Goal: Task Accomplishment & Management: Manage account settings

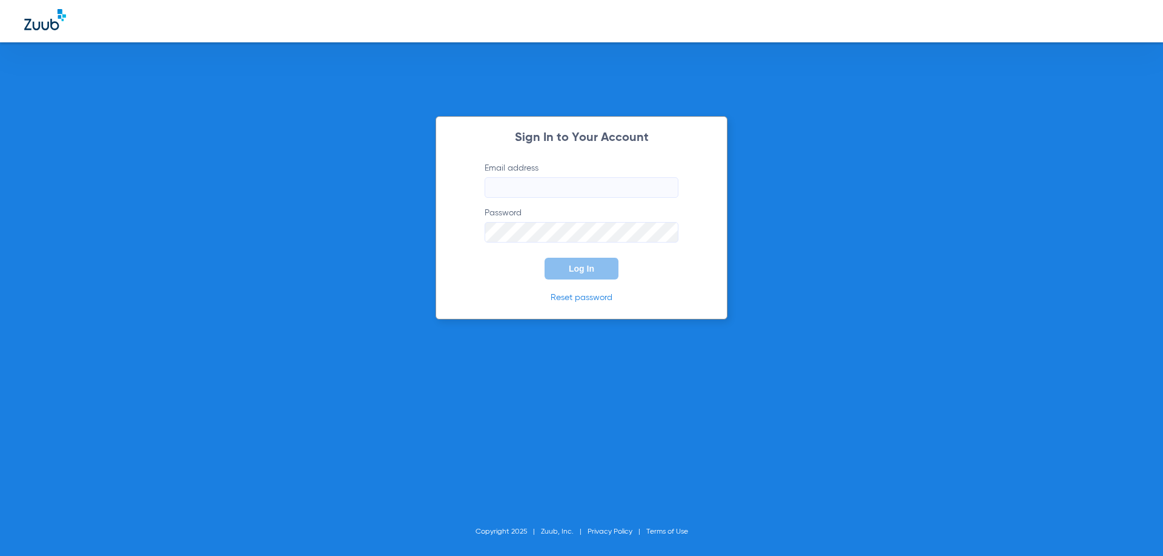
click at [575, 189] on input "Email address" at bounding box center [581, 187] width 194 height 21
type input "[EMAIL_ADDRESS][DOMAIN_NAME]"
click at [544, 258] on button "Log In" at bounding box center [581, 269] width 74 height 22
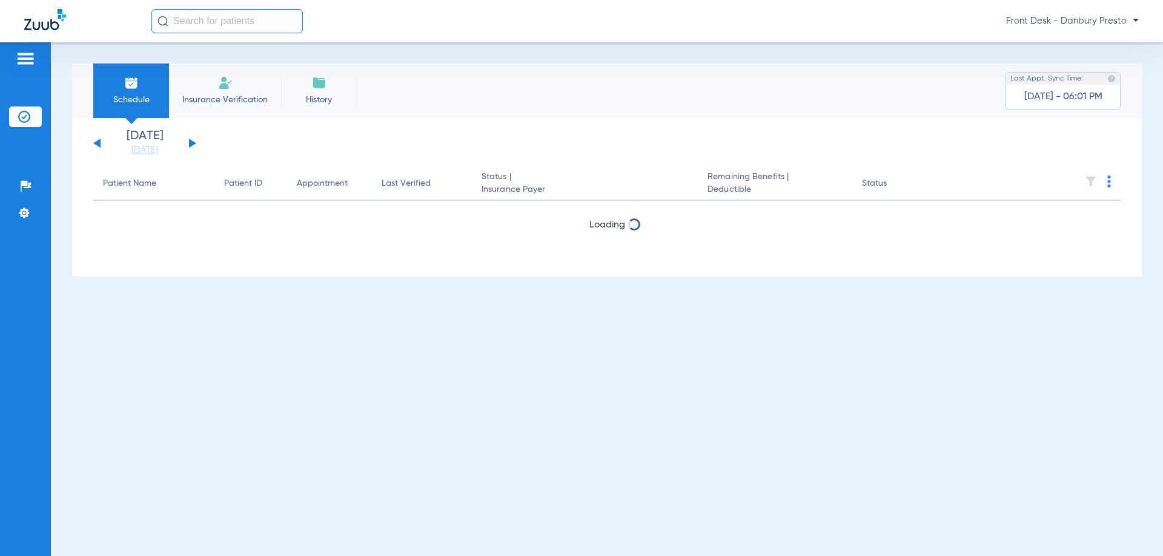
click at [1055, 21] on span "Front Desk - Danbury Presto" at bounding box center [1072, 21] width 133 height 12
click at [1134, 23] on div at bounding box center [581, 278] width 1163 height 556
click at [1118, 22] on span "Front Desk - Danbury Presto" at bounding box center [1072, 21] width 133 height 12
click at [666, 120] on div at bounding box center [581, 278] width 1163 height 556
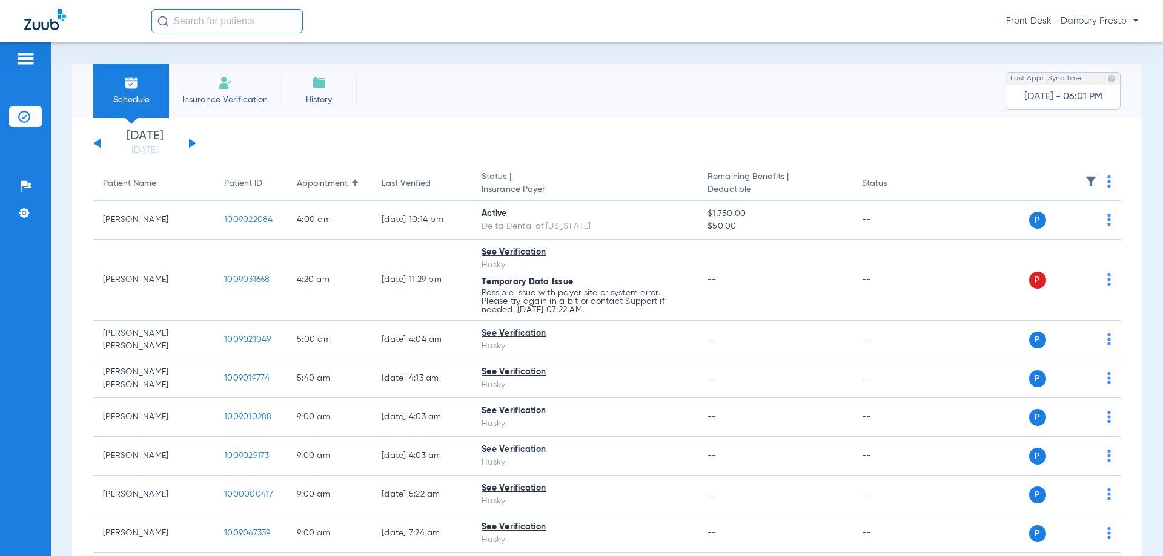
click at [1032, 22] on span "Front Desk - Danbury Presto" at bounding box center [1072, 21] width 133 height 12
click at [764, 92] on div at bounding box center [581, 278] width 1163 height 556
click at [726, 91] on div "Schedule Insurance Verification History Last Appt. Sync Time: [DATE] - 06:01 PM" at bounding box center [606, 91] width 1069 height 54
click at [782, 103] on div "Schedule Insurance Verification History Last Appt. Sync Time: [DATE] - 06:01 PM" at bounding box center [606, 91] width 1069 height 54
click at [1114, 22] on span "Front Desk - Danbury Presto" at bounding box center [1072, 21] width 133 height 12
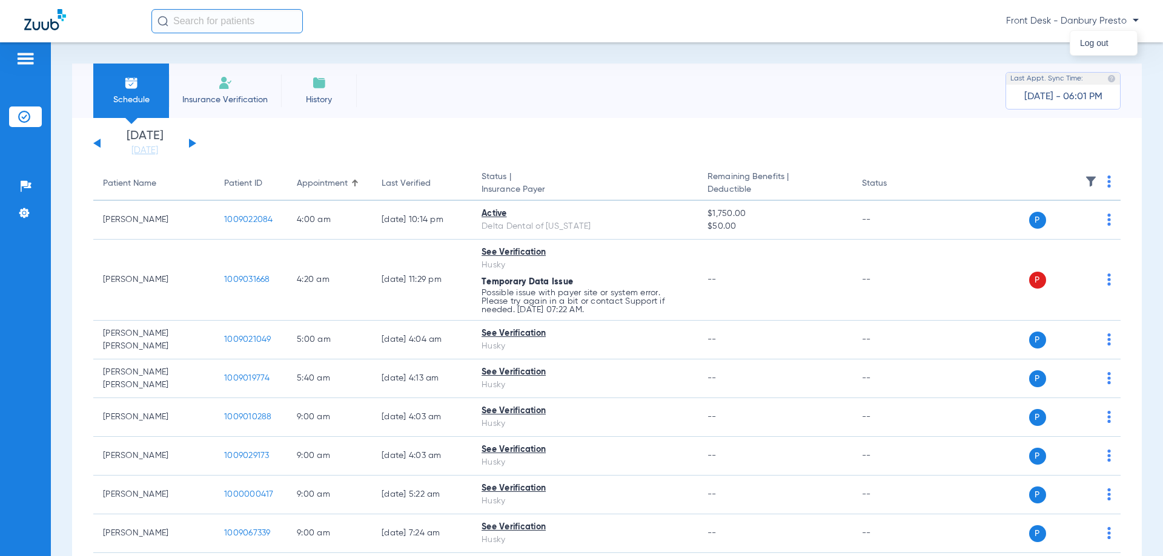
click at [1134, 21] on div at bounding box center [581, 278] width 1163 height 556
click at [1121, 19] on span "Front Desk - Danbury Presto" at bounding box center [1072, 21] width 133 height 12
click at [1087, 47] on span "Log out" at bounding box center [1103, 43] width 47 height 8
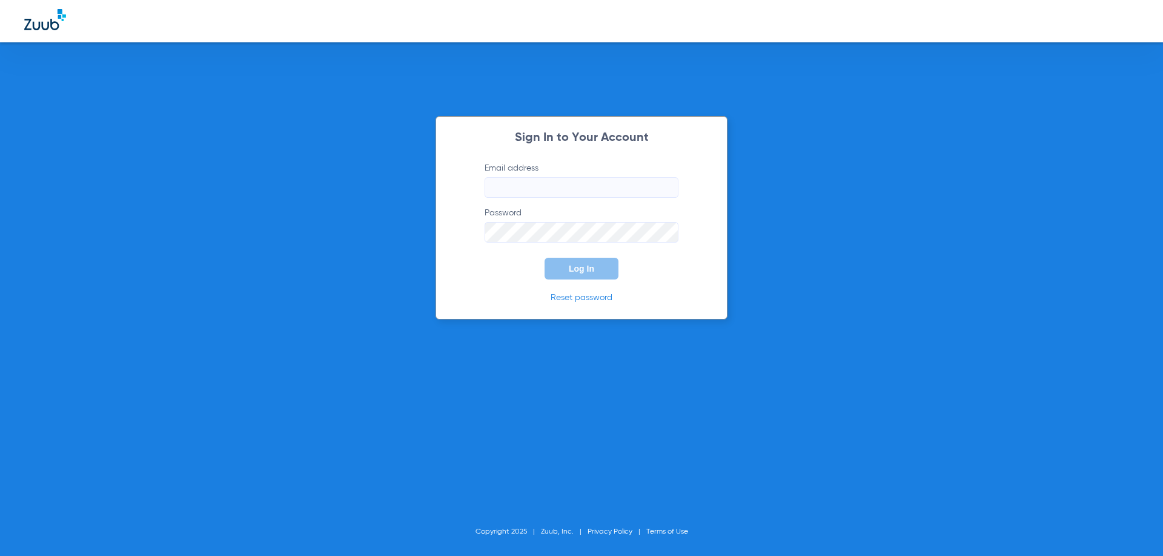
click at [523, 183] on input "Email address" at bounding box center [581, 187] width 194 height 21
click at [544, 258] on button "Log In" at bounding box center [581, 269] width 74 height 22
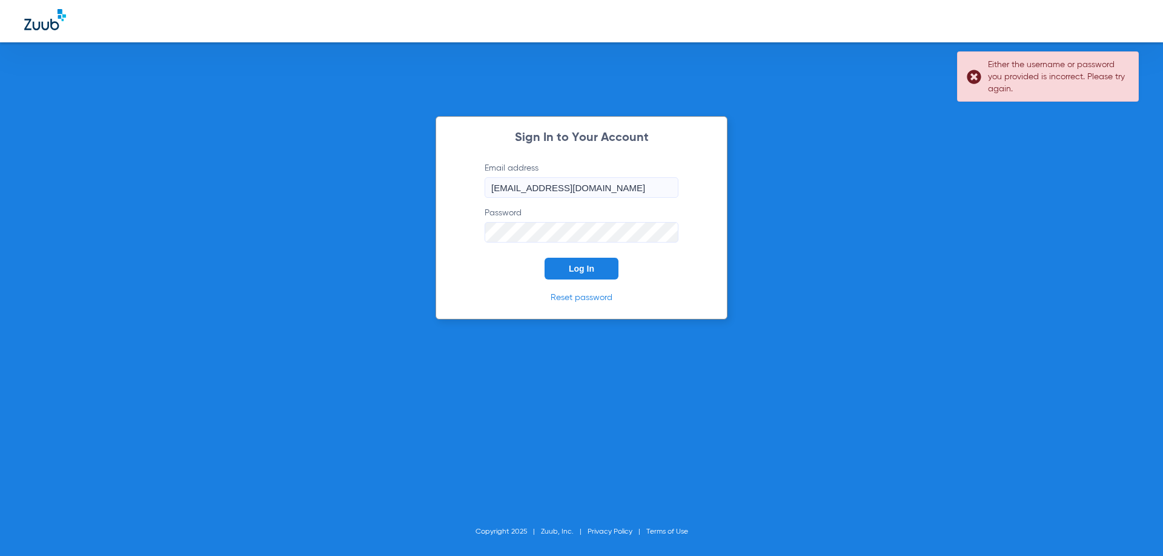
click at [308, 288] on div "Sign In to Your Account Email address [EMAIL_ADDRESS][DOMAIN_NAME] Password Log…" at bounding box center [581, 278] width 1163 height 556
click at [832, 173] on div "Sign In to Your Account Email address [EMAIL_ADDRESS][DOMAIN_NAME] Password Log…" at bounding box center [581, 278] width 1163 height 556
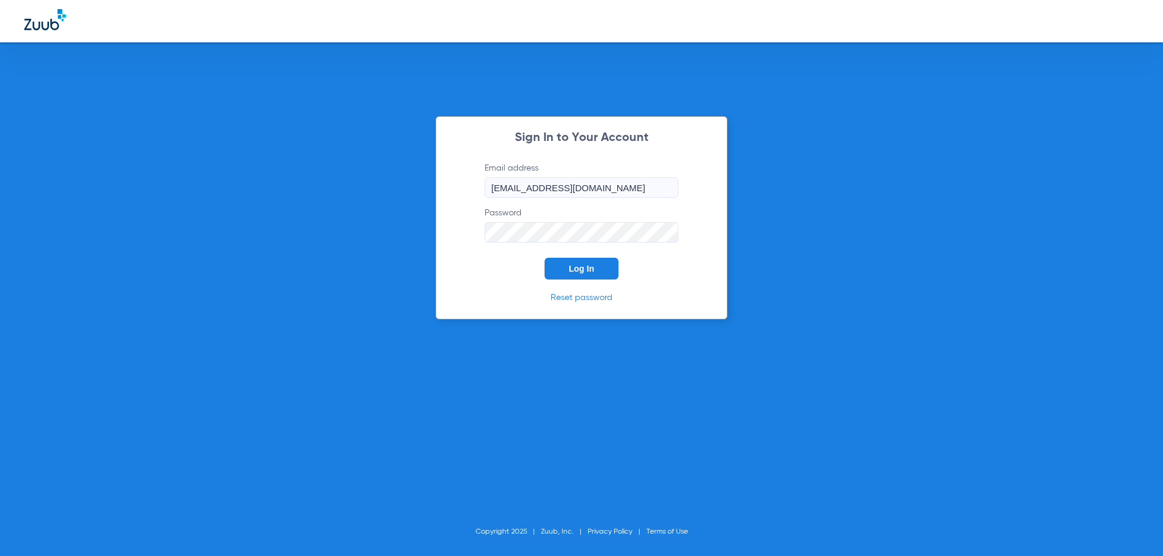
drag, startPoint x: 511, startPoint y: 187, endPoint x: 496, endPoint y: 189, distance: 14.6
click at [496, 189] on input "[EMAIL_ADDRESS][DOMAIN_NAME]" at bounding box center [581, 187] width 194 height 21
type input "[EMAIL_ADDRESS][DOMAIN_NAME]"
click at [586, 269] on span "Log In" at bounding box center [581, 269] width 25 height 10
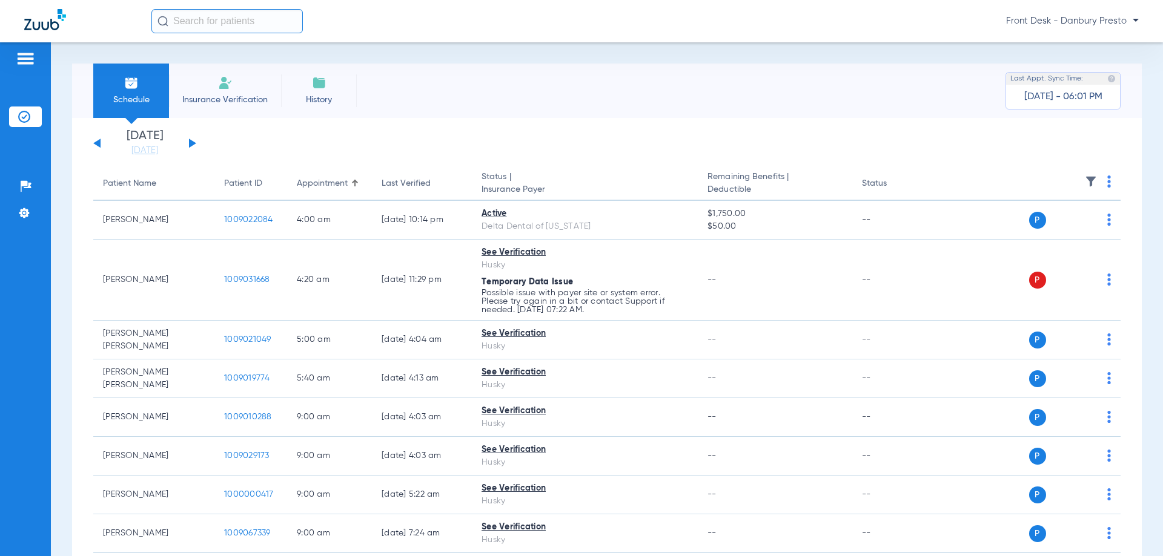
click at [622, 73] on div "Schedule Insurance Verification History Last Appt. Sync Time: [DATE] - 06:01 PM" at bounding box center [606, 91] width 1069 height 54
click at [27, 209] on img at bounding box center [24, 213] width 12 height 12
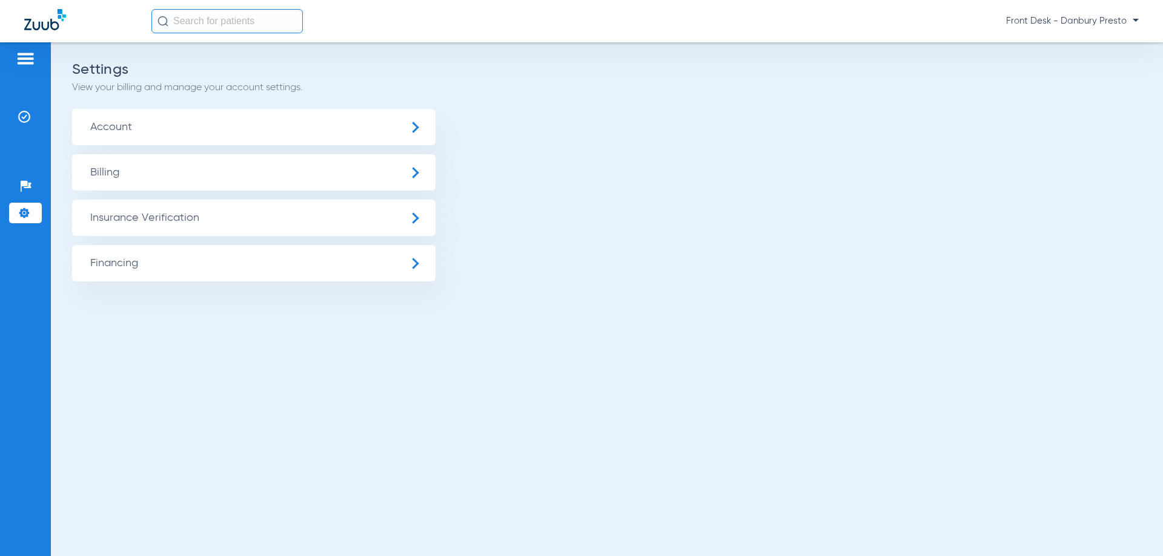
click at [161, 125] on span "Account" at bounding box center [253, 127] width 363 height 36
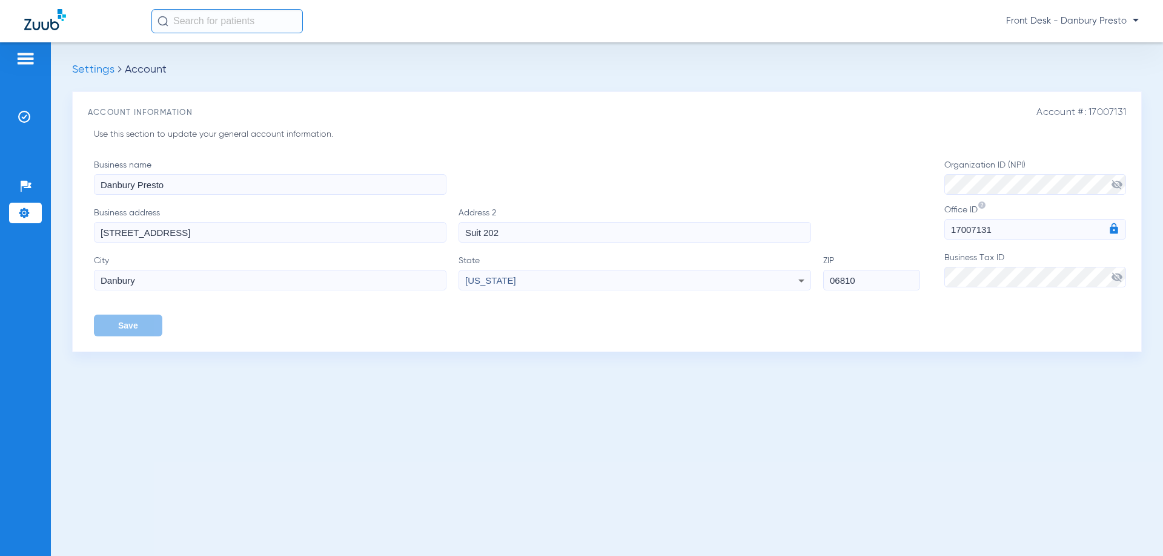
click at [426, 74] on ul "Settings Account" at bounding box center [606, 70] width 1069 height 13
